Goal: Participate in discussion

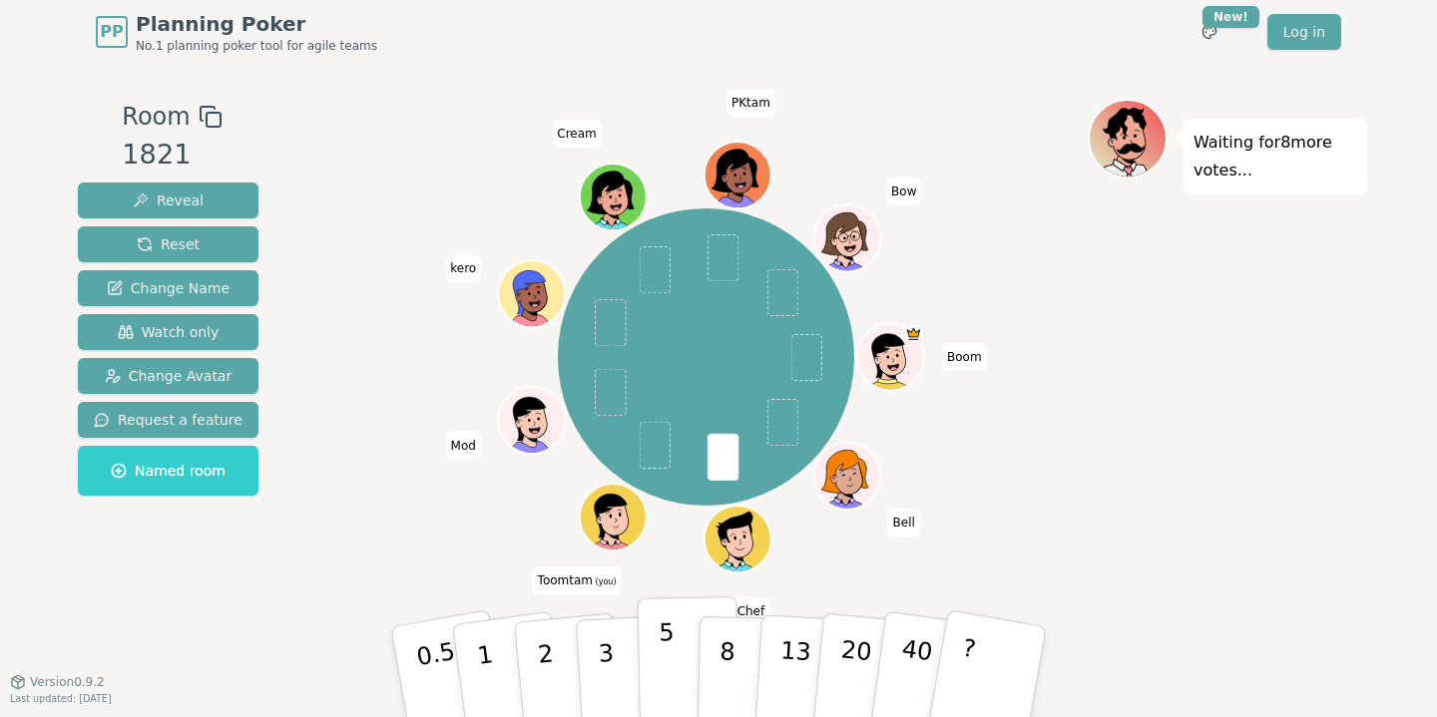
click at [658, 674] on p "5" at bounding box center [666, 673] width 17 height 108
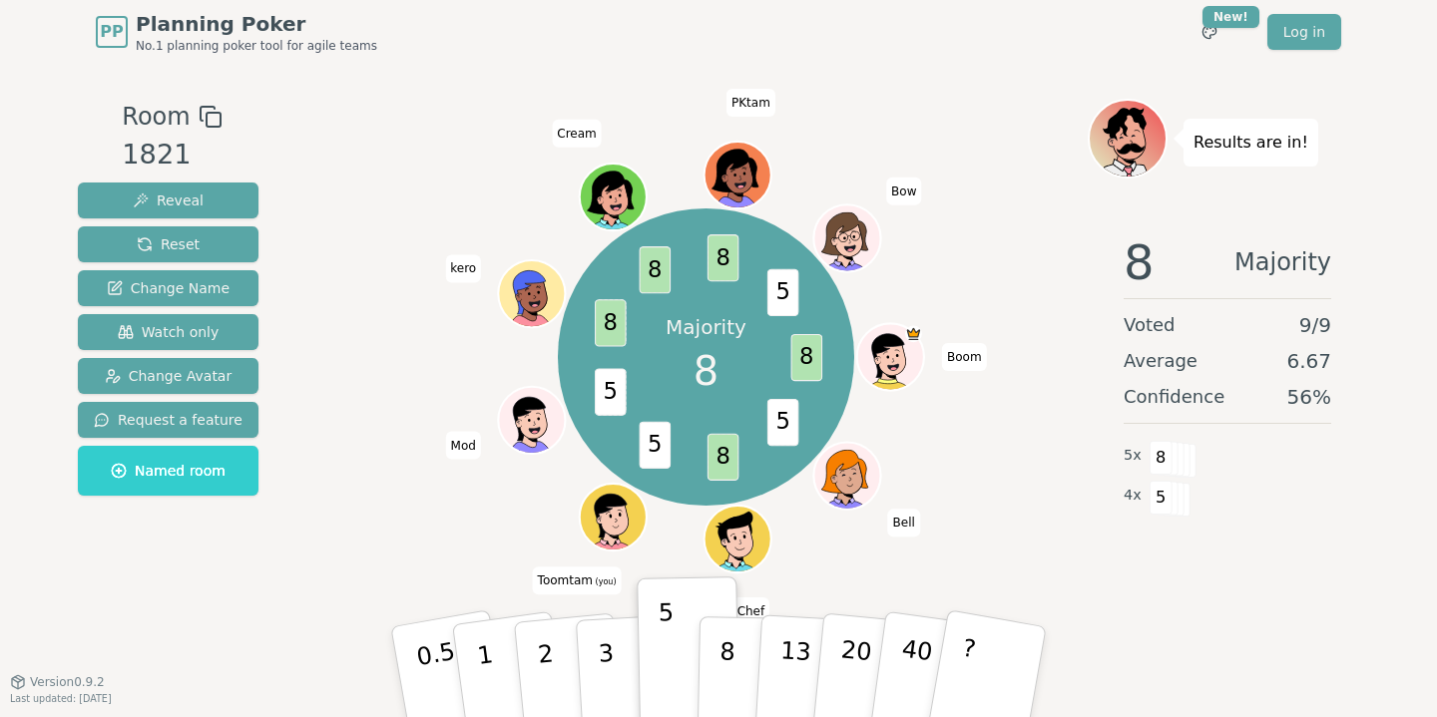
click at [985, 263] on div "Majority 8 8 5 8 5 5 8 8 8 5 Boom Bell Chef Toomtam (you) Mod kero Cream PKtam …" at bounding box center [705, 358] width 763 height 446
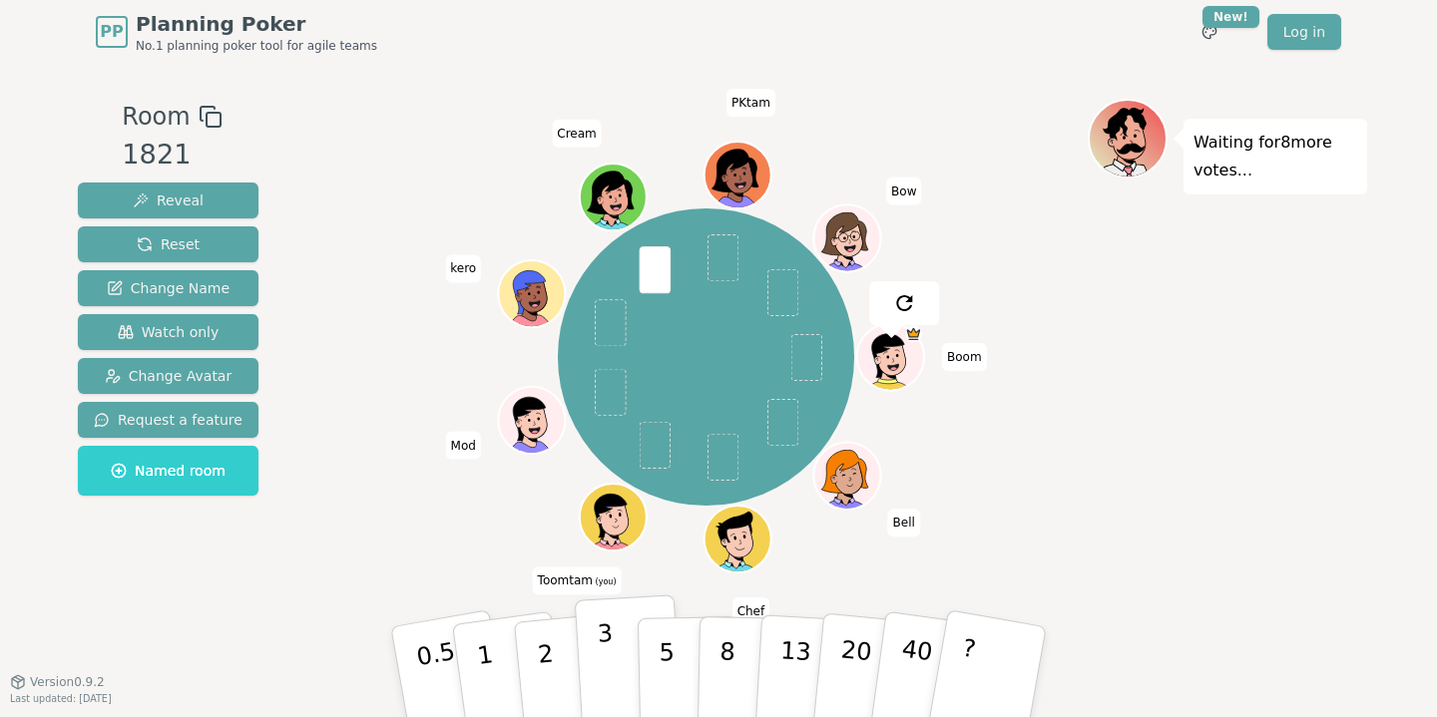
click at [607, 641] on p "3" at bounding box center [608, 674] width 22 height 109
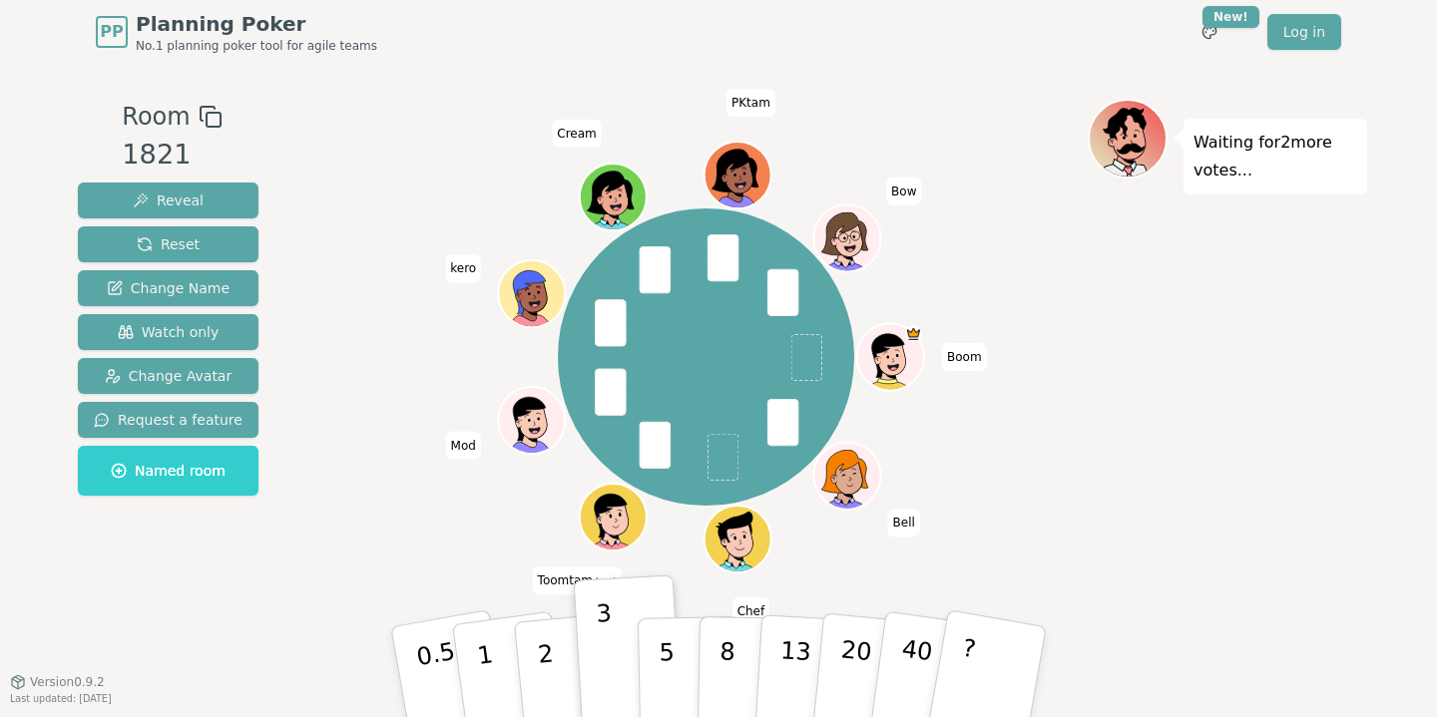
click at [369, 334] on div "Boom Bell Chef Toomtam (you) Mod kero Cream PKtam Bow" at bounding box center [705, 358] width 763 height 446
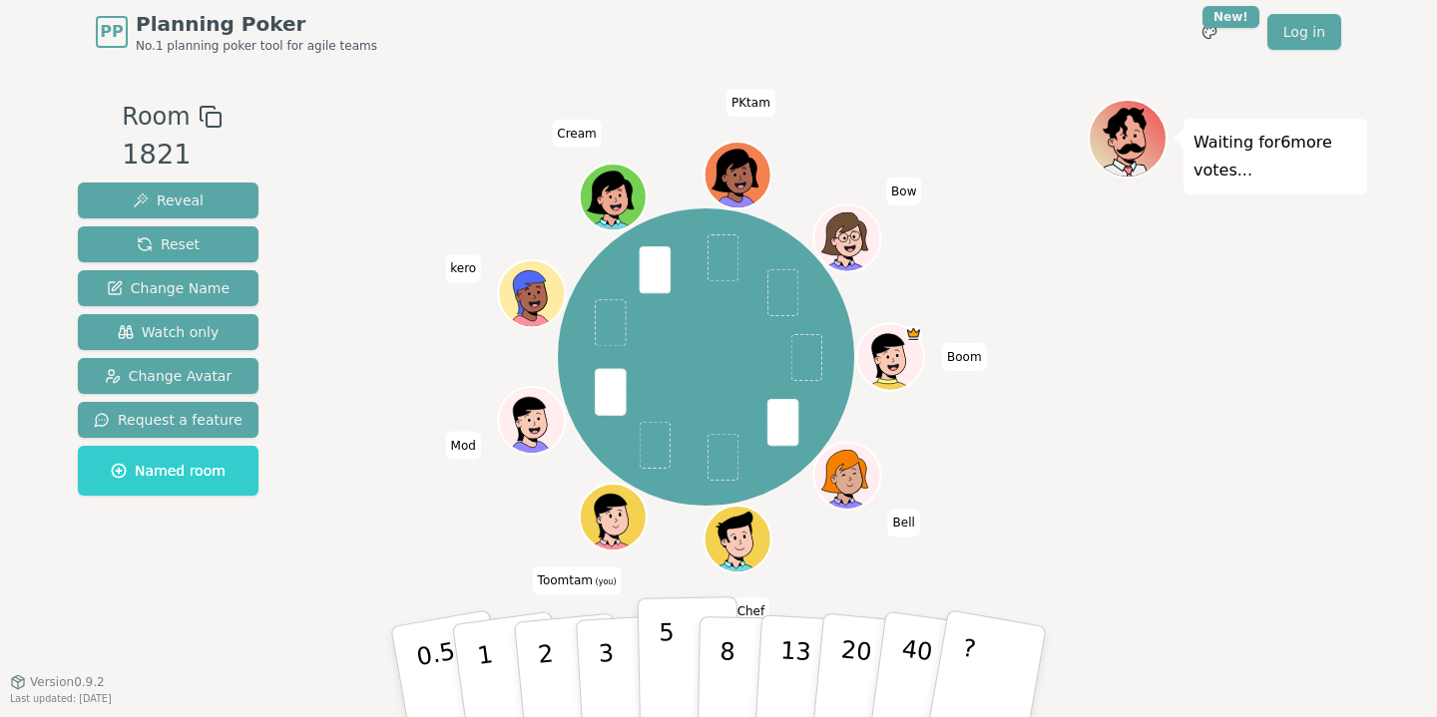
click at [652, 654] on button "5" at bounding box center [688, 673] width 103 height 152
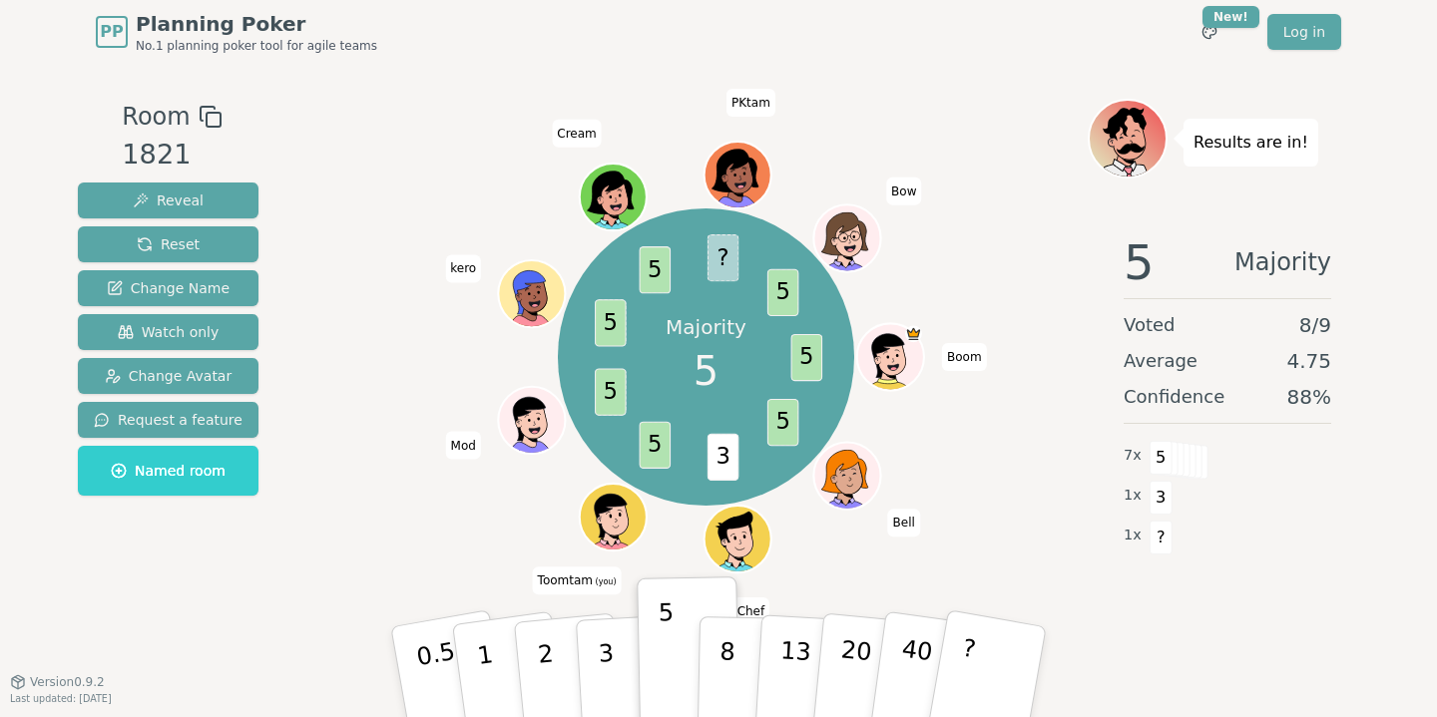
click at [994, 267] on div "Majority 5 5 5 3 5 5 5 5 ? 5 Boom Bell Chef Toomtam (you) Mod kero Cream PKtam …" at bounding box center [705, 358] width 763 height 446
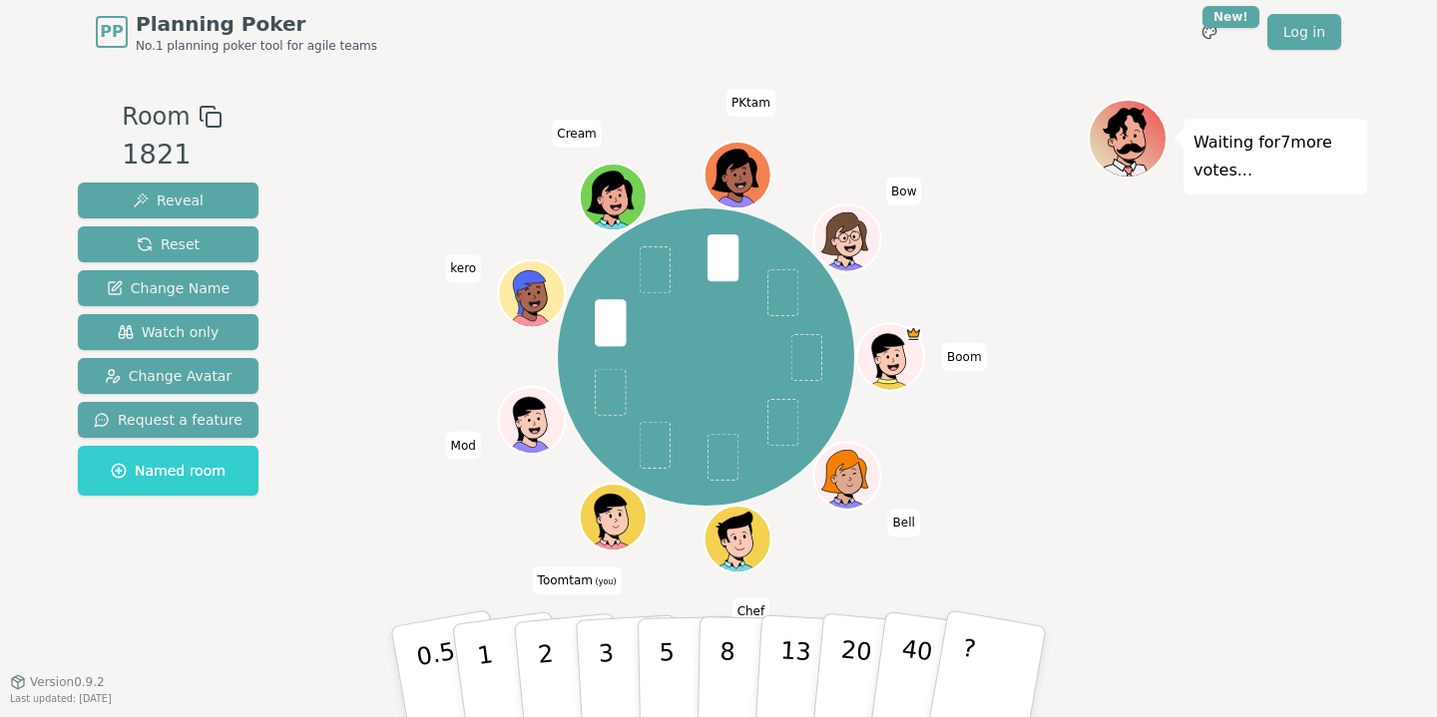
click at [347, 354] on div "Boom Bell Chef Toomtam (you) Mod kero Cream PKtam Bow" at bounding box center [705, 358] width 763 height 446
click at [607, 646] on p "3" at bounding box center [608, 674] width 22 height 109
click at [652, 662] on button "5" at bounding box center [688, 673] width 103 height 152
